Goal: Communication & Community: Answer question/provide support

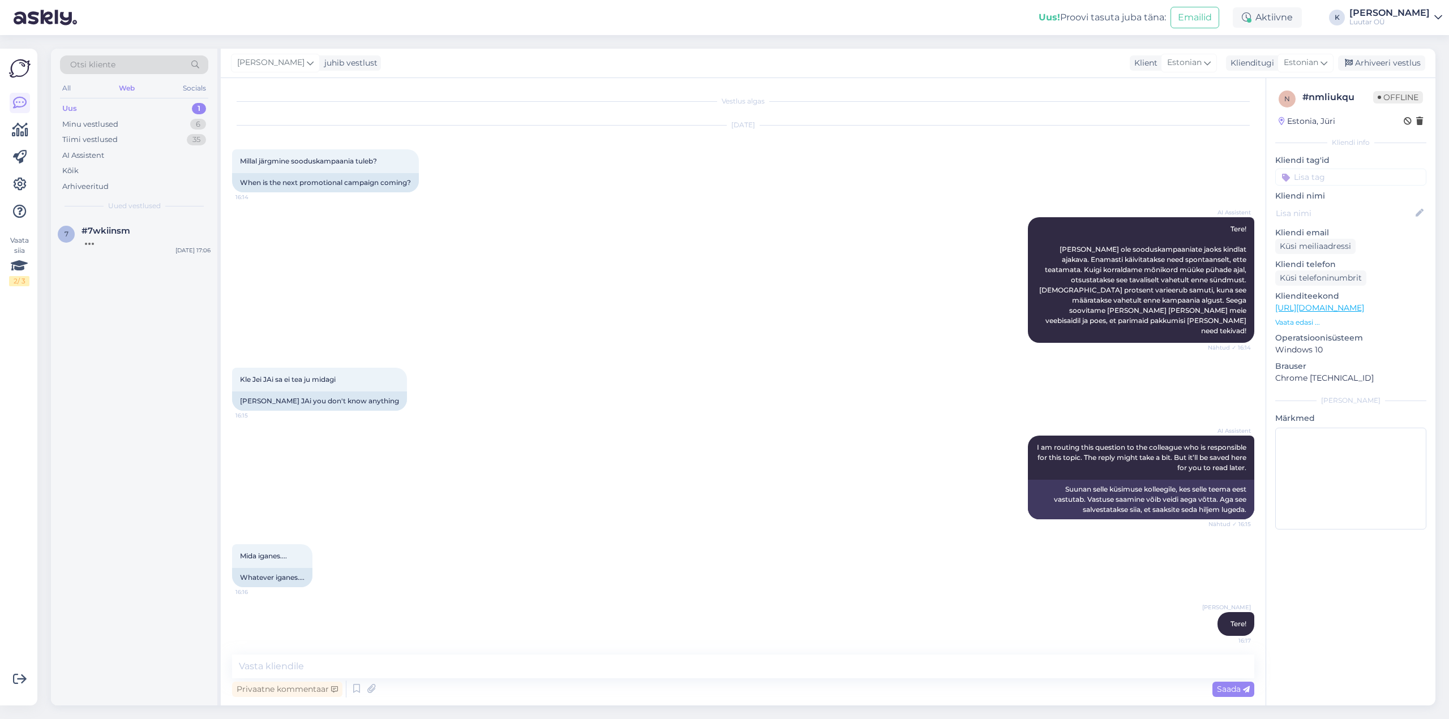
scroll to position [101, 0]
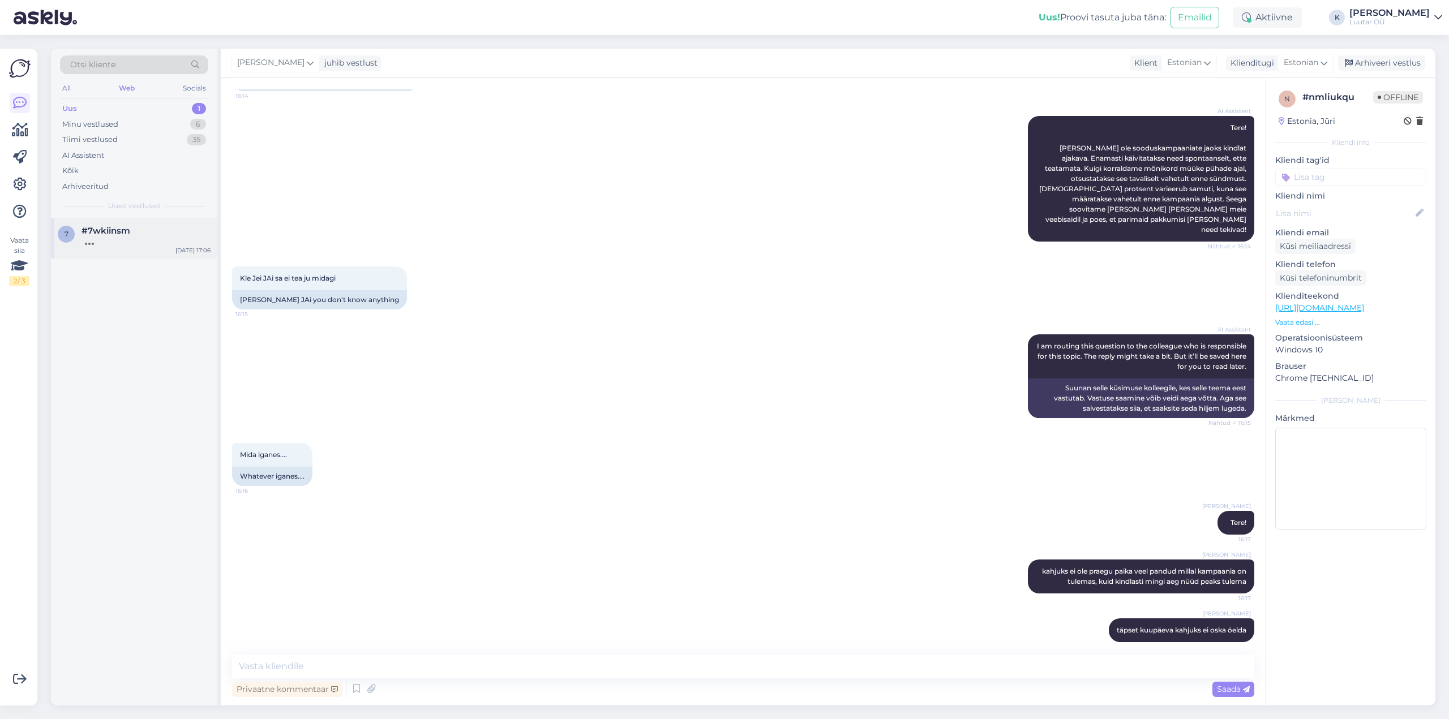
click at [88, 237] on div at bounding box center [146, 241] width 129 height 10
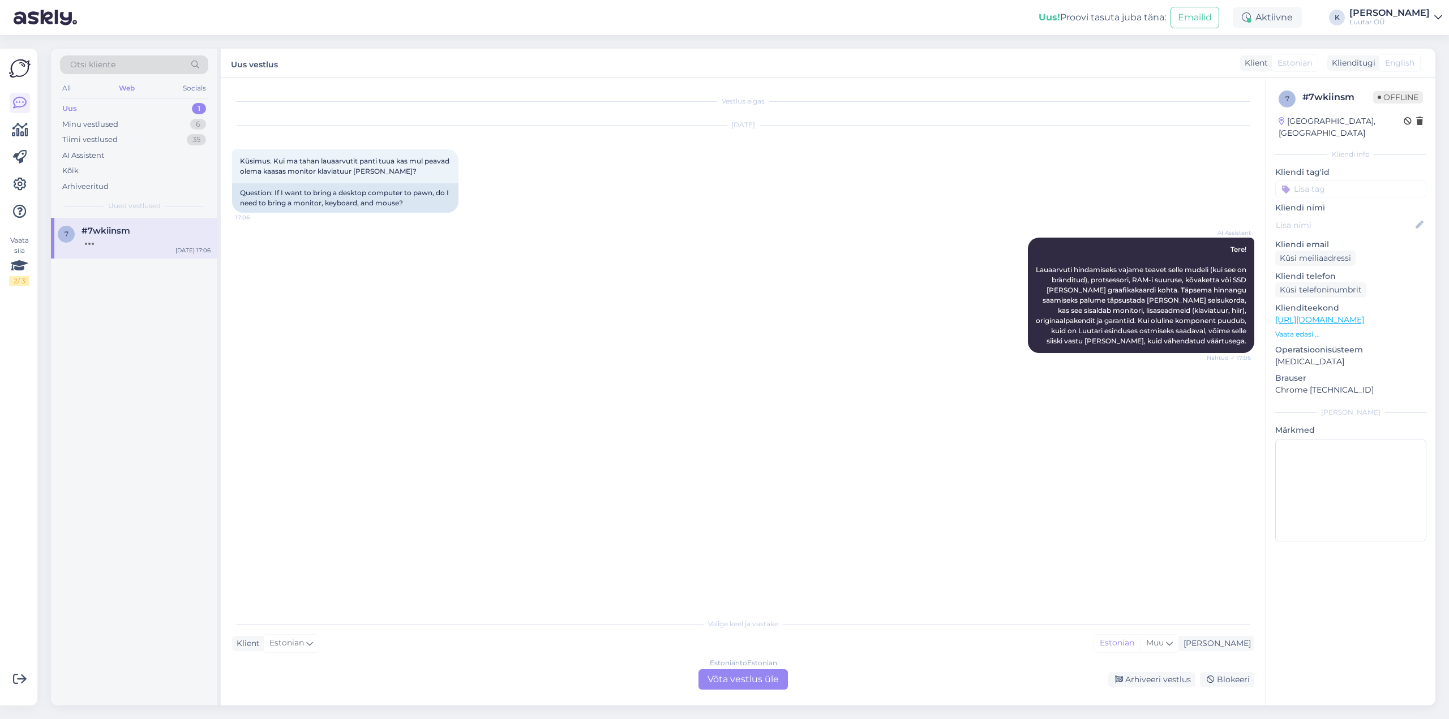
click at [731, 682] on div "Estonian to Estonian Võta vestlus üle" at bounding box center [743, 680] width 89 height 20
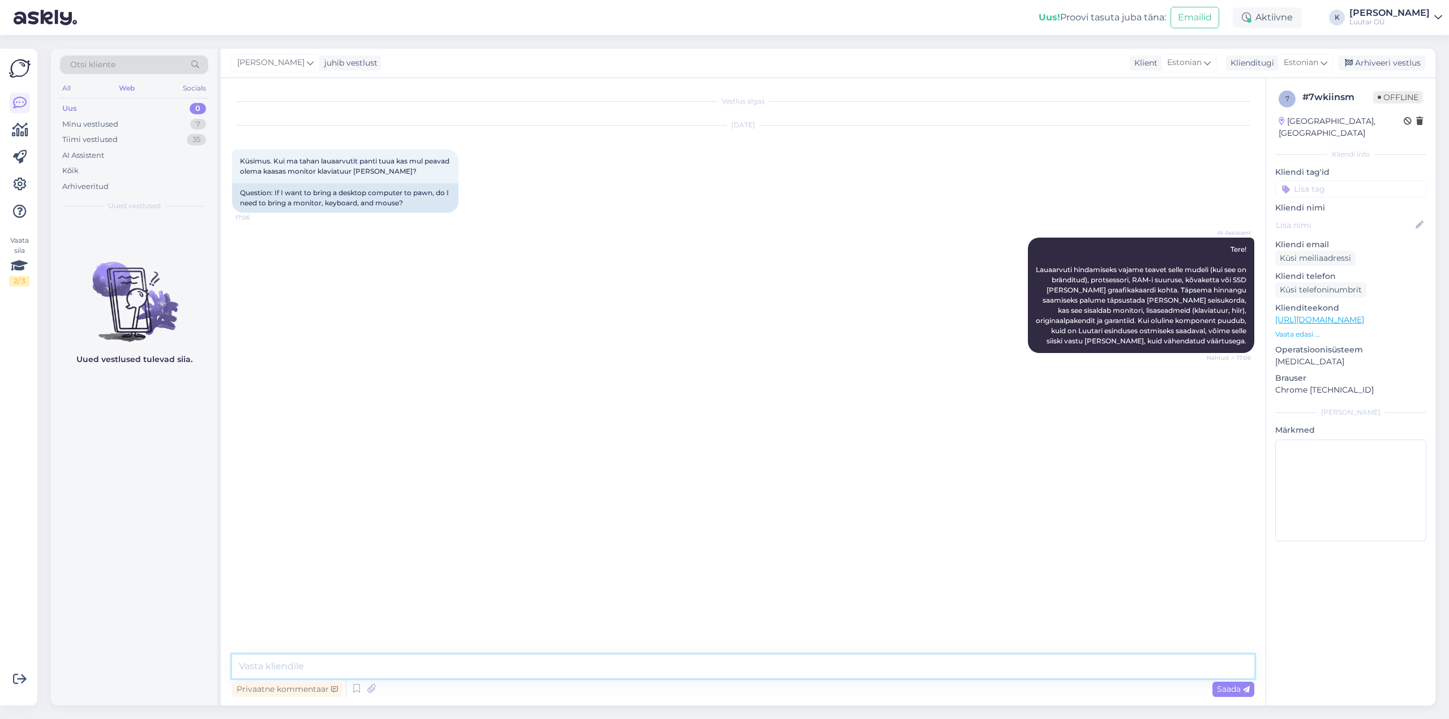
click at [688, 663] on textarea at bounding box center [743, 667] width 1022 height 24
type textarea "Tere! Ei pea olema kaasas, piisab kui arvuti ja toitejuhe on :)"
click at [1235, 693] on span "Saada" at bounding box center [1233, 689] width 33 height 10
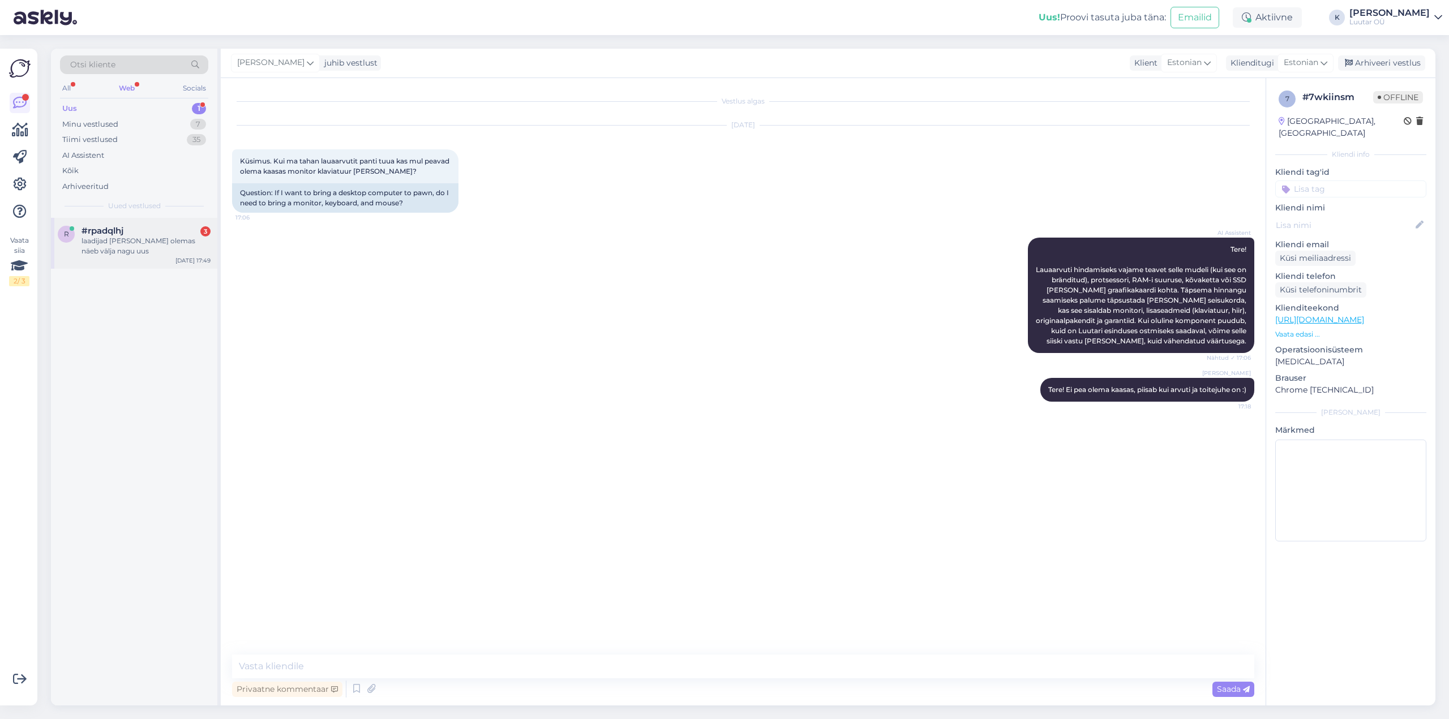
click at [119, 229] on span "#rpadqlhj" at bounding box center [103, 231] width 42 height 10
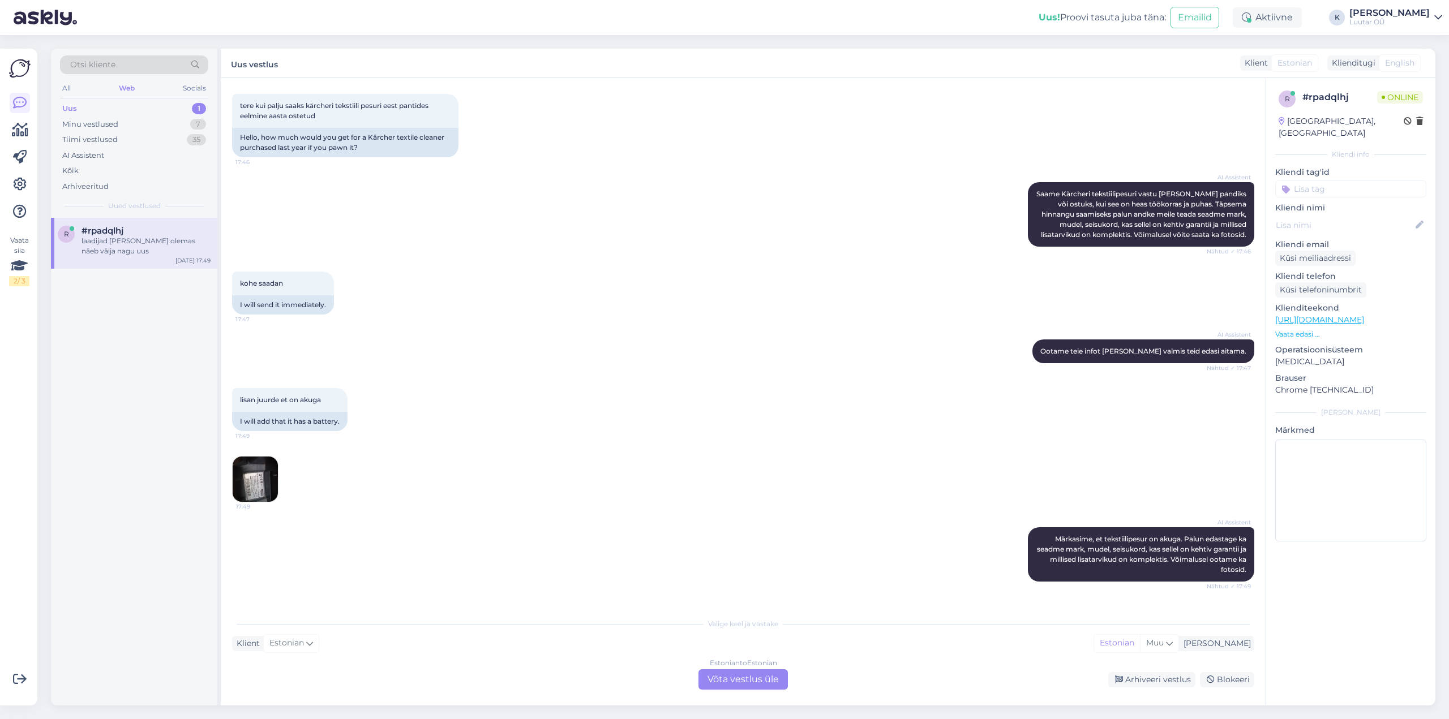
scroll to position [2644, 0]
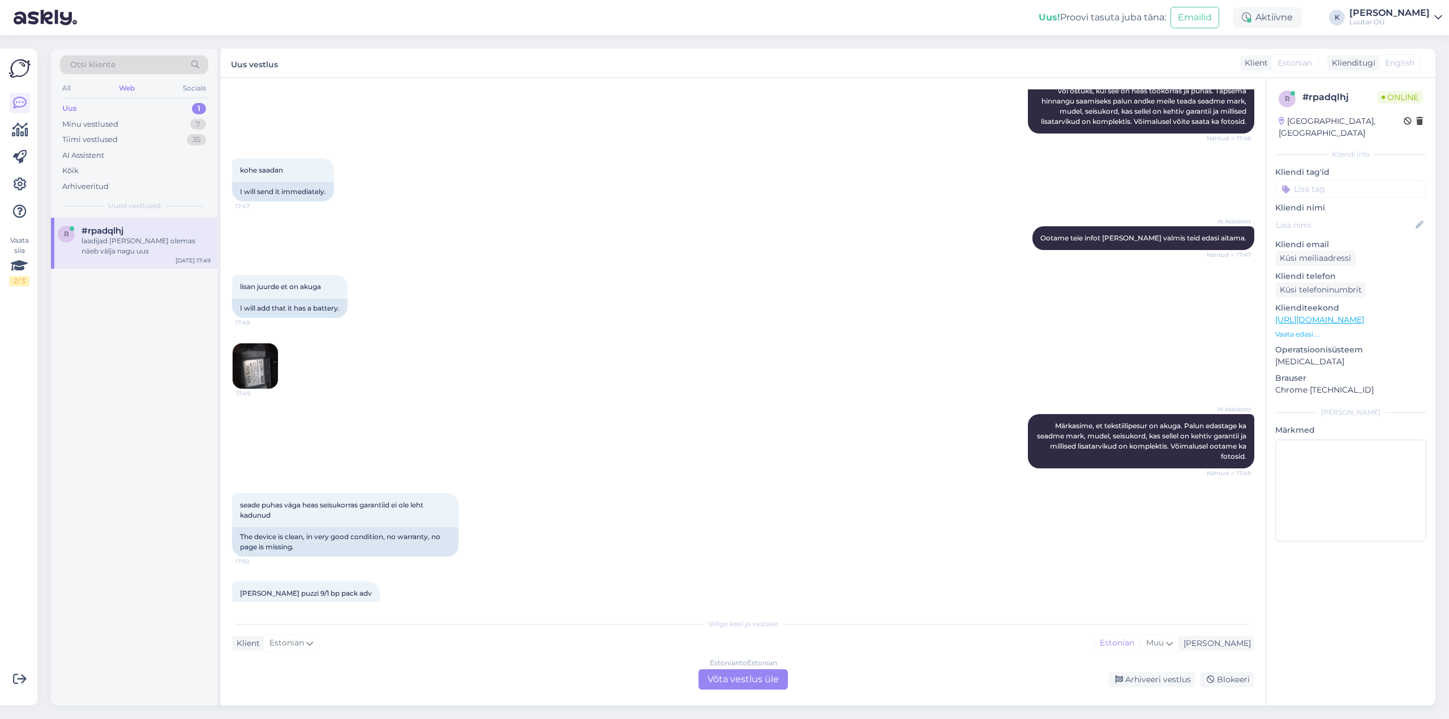
click at [261, 371] on img at bounding box center [255, 366] width 45 height 45
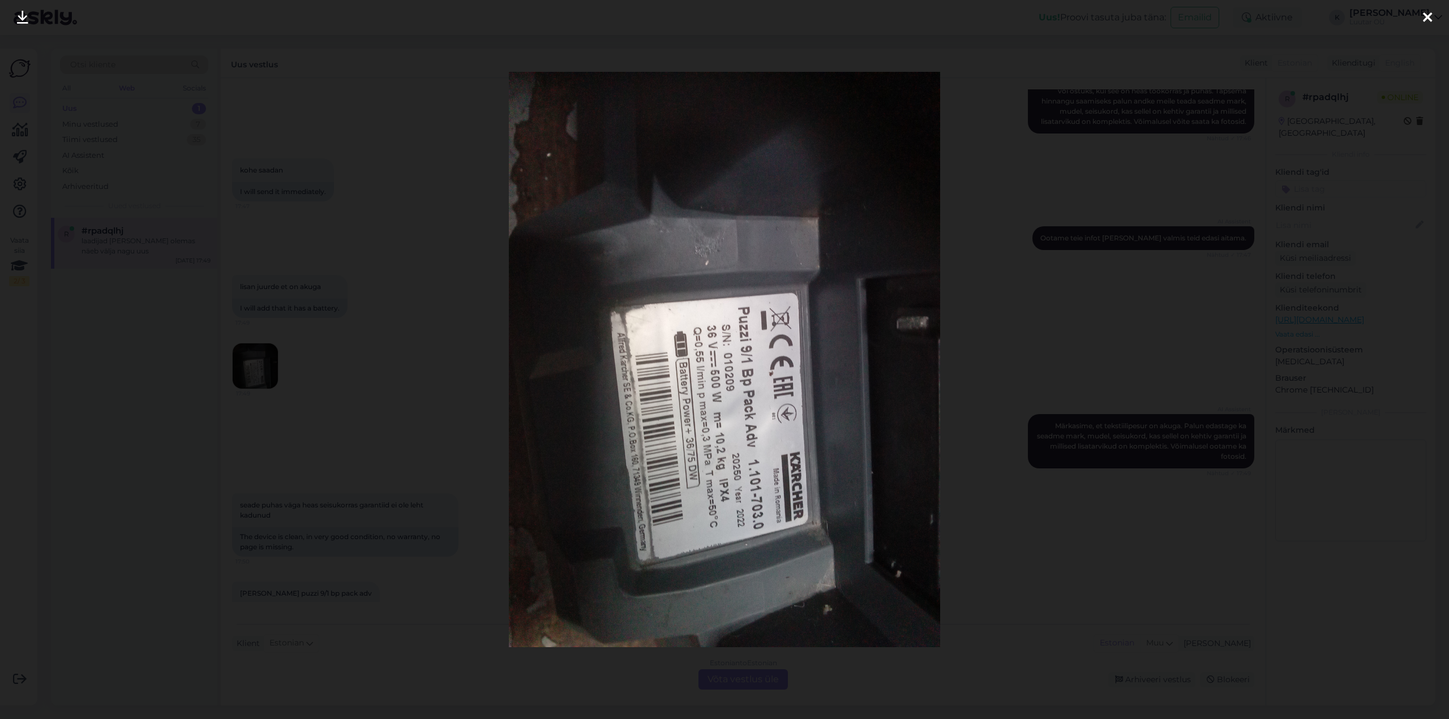
click at [22, 16] on icon at bounding box center [22, 18] width 11 height 15
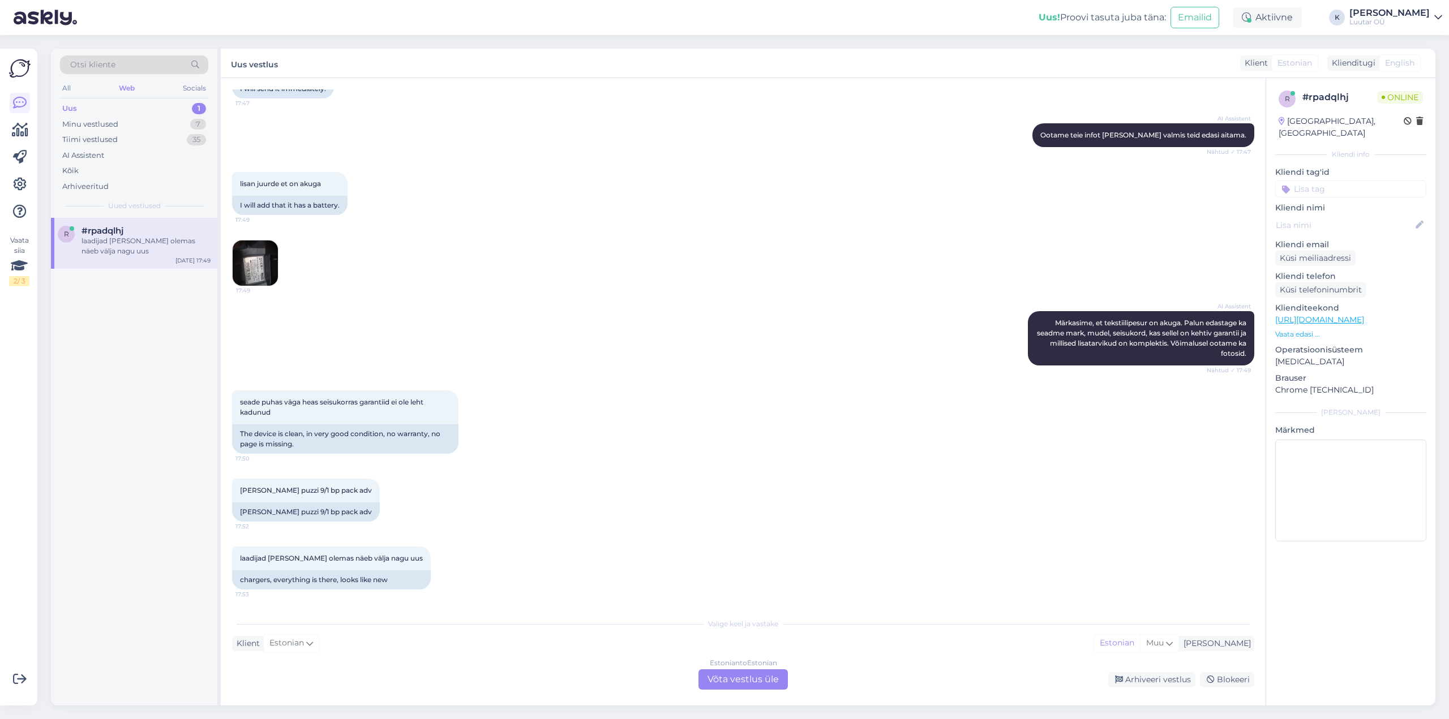
scroll to position [2757, 0]
drag, startPoint x: 241, startPoint y: 401, endPoint x: 279, endPoint y: 412, distance: 39.6
click at [279, 412] on div "seade puhas väga heas seisukorras garantiid ei ole leht kadunud 17:50" at bounding box center [345, 408] width 226 height 34
copy span "seade puhas väga heas seisukorras garantiid ei ole leht kadunud"
drag, startPoint x: 241, startPoint y: 486, endPoint x: 371, endPoint y: 492, distance: 130.3
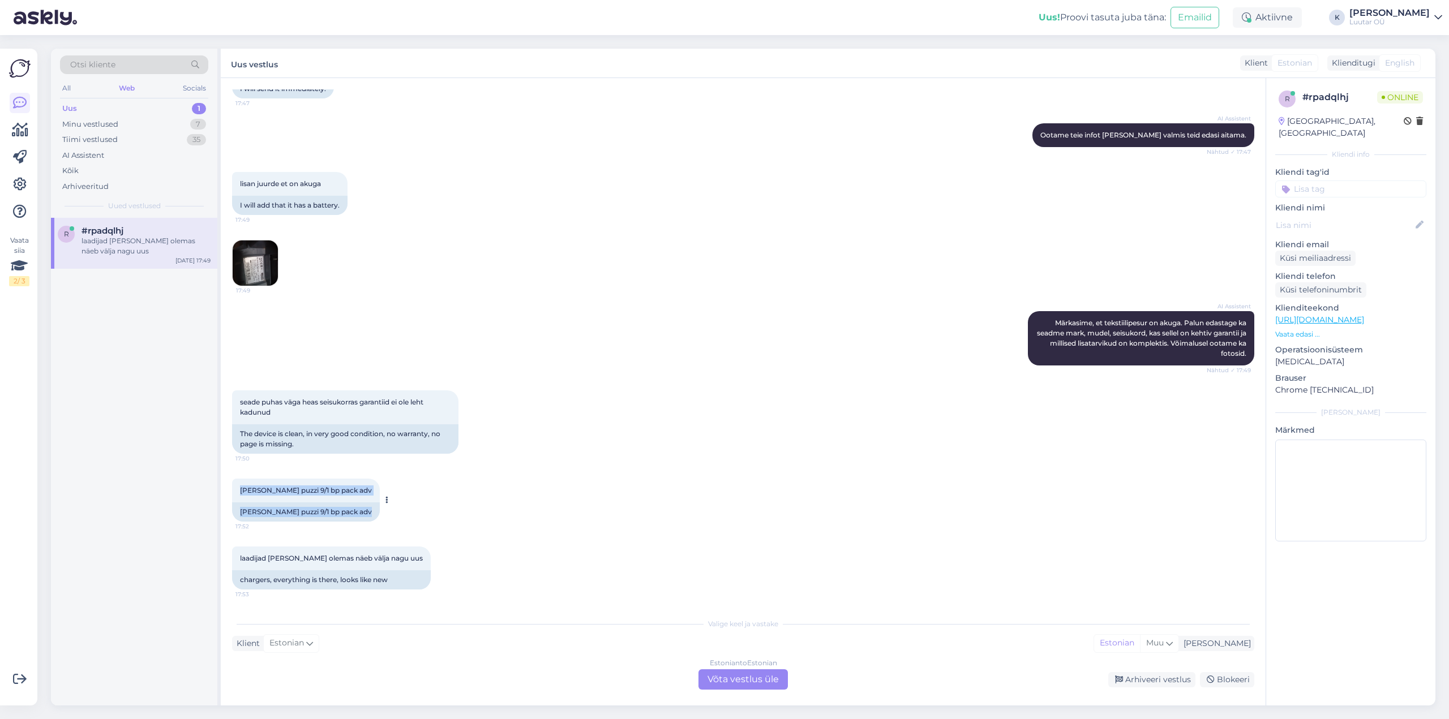
click at [371, 492] on div "[PERSON_NAME] puzzi 9/1 bp pack adv 17:52 [PERSON_NAME] puzzi 9/1 bp pack adv" at bounding box center [306, 500] width 148 height 43
click at [310, 487] on span "[PERSON_NAME] puzzi 9/1 bp pack adv" at bounding box center [306, 490] width 132 height 8
drag, startPoint x: 239, startPoint y: 489, endPoint x: 361, endPoint y: 491, distance: 121.7
click at [361, 491] on div "[PERSON_NAME] puzzi 9/1 bp pack adv 17:52" at bounding box center [306, 491] width 148 height 24
copy span "[PERSON_NAME] puzzi 9/1 bp pack adv"
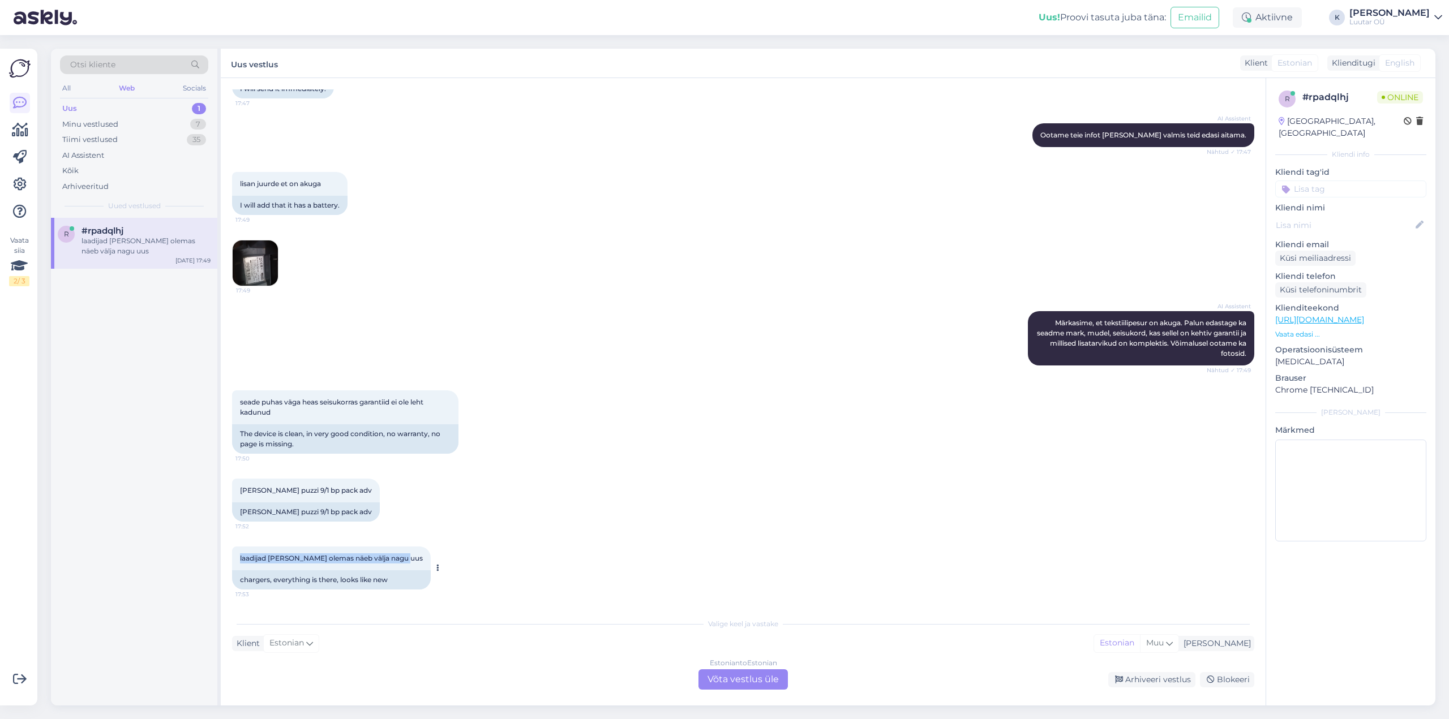
drag, startPoint x: 239, startPoint y: 555, endPoint x: 402, endPoint y: 564, distance: 162.7
click at [402, 564] on div "laadijad [PERSON_NAME] olemas näeb välja nagu uus 17:53" at bounding box center [331, 559] width 199 height 24
copy span "laadijad [PERSON_NAME] olemas näeb välja nagu uus"
click at [728, 676] on div "Estonian to Estonian Võta vestlus üle" at bounding box center [743, 680] width 89 height 20
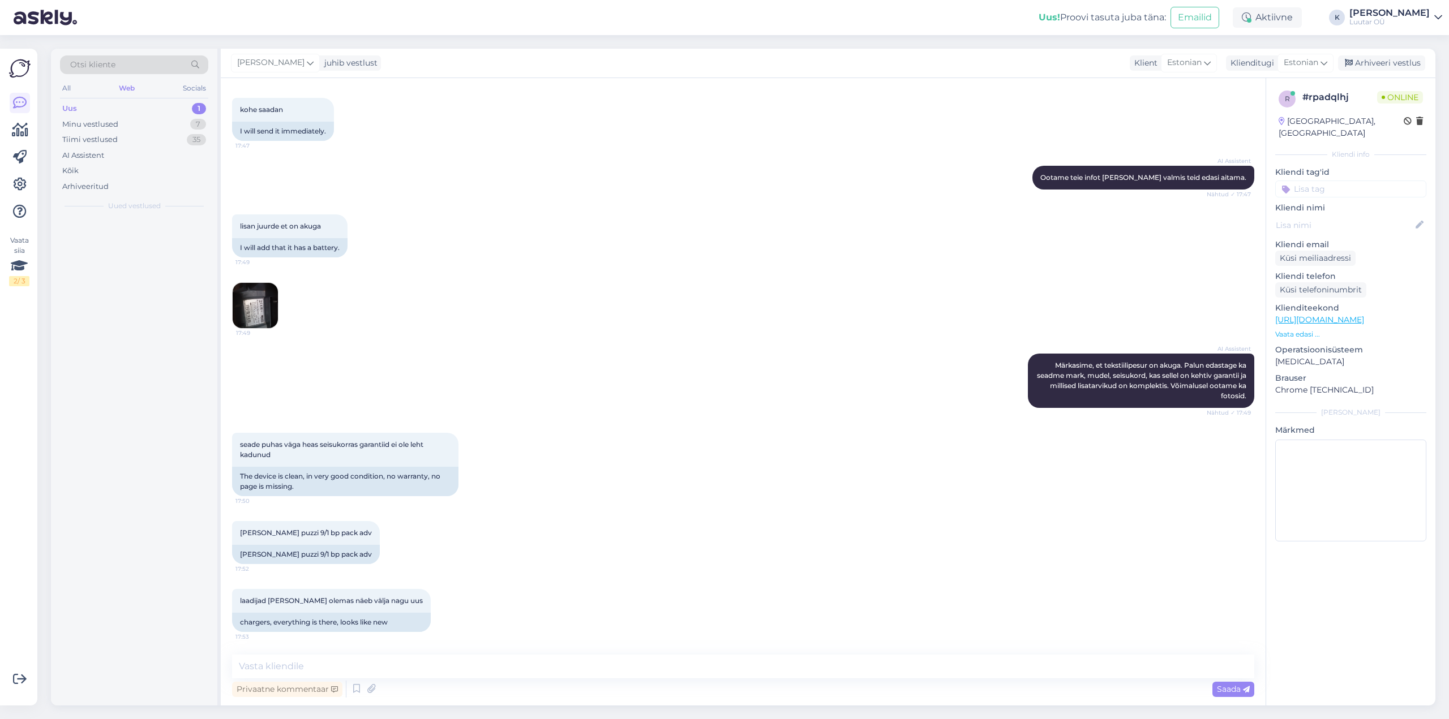
scroll to position [2714, 0]
click at [668, 671] on textarea at bounding box center [743, 667] width 1022 height 24
type textarea "Tere!"
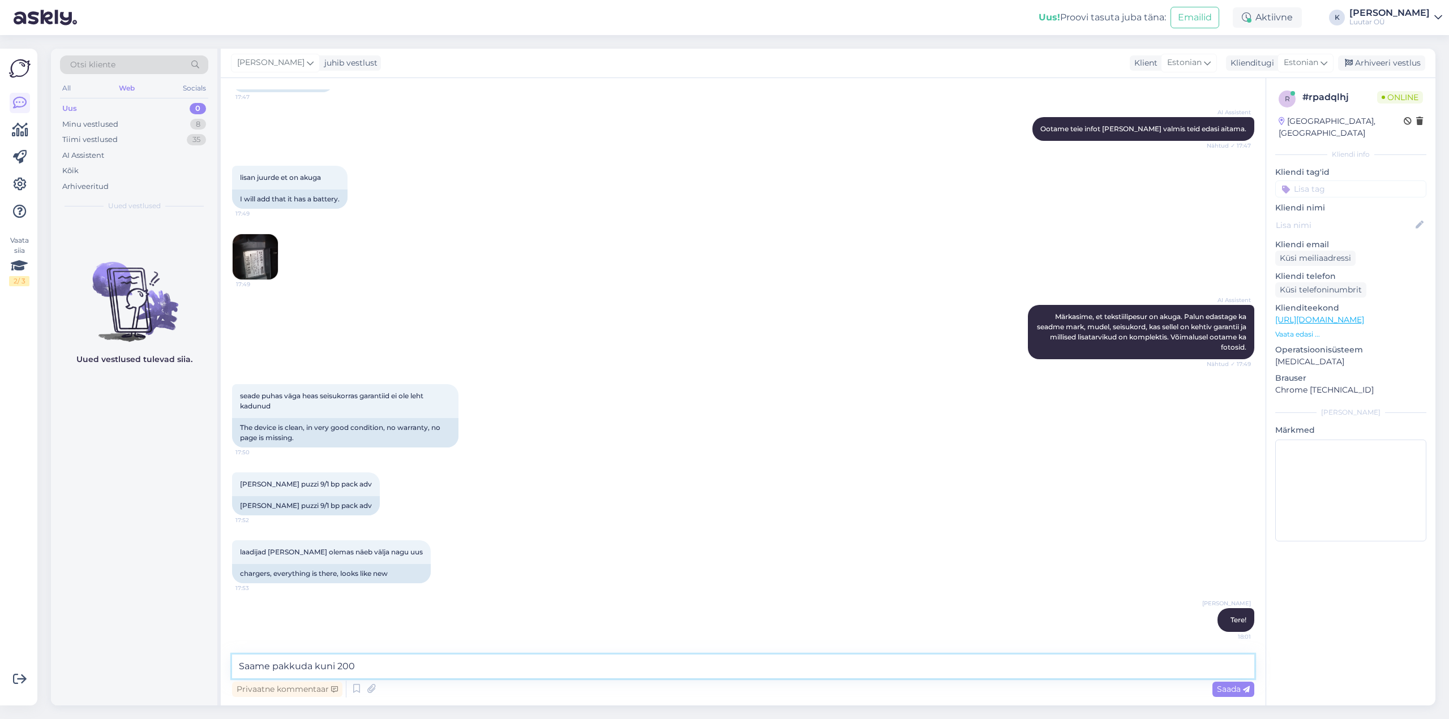
type textarea "Saame pakkuda kuni 200€"
